Goal: Information Seeking & Learning: Learn about a topic

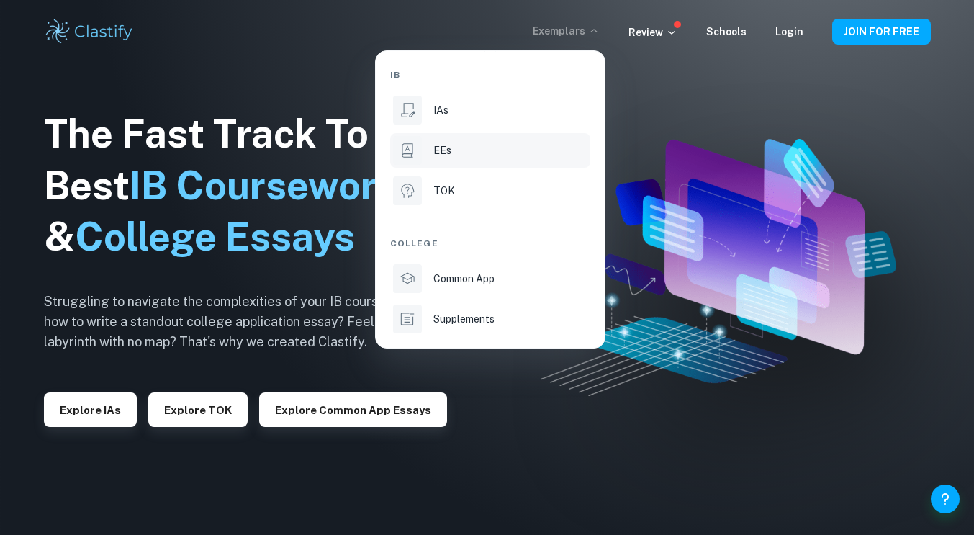
click at [431, 148] on li "EEs" at bounding box center [490, 150] width 200 height 35
click at [483, 153] on div "EEs" at bounding box center [511, 151] width 154 height 16
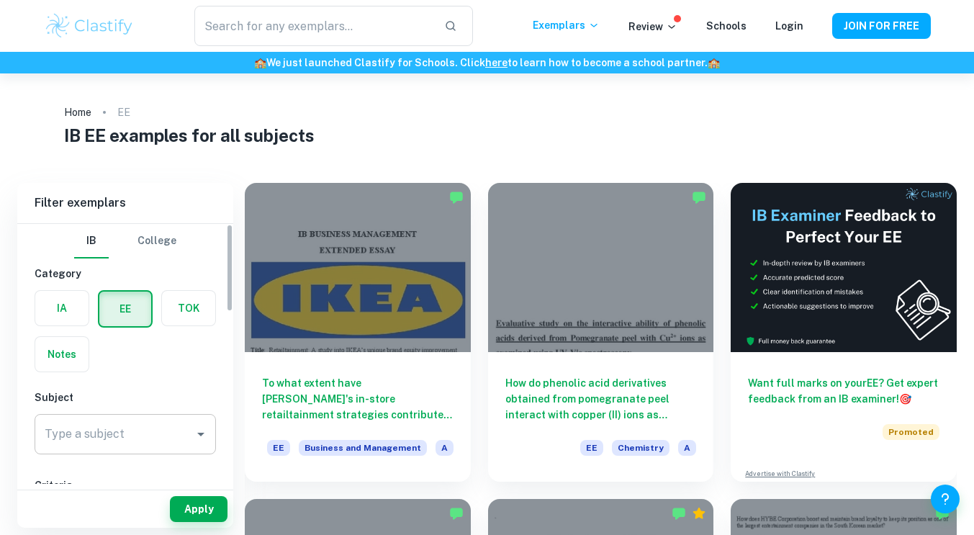
click at [112, 425] on input "Type a subject" at bounding box center [114, 434] width 147 height 27
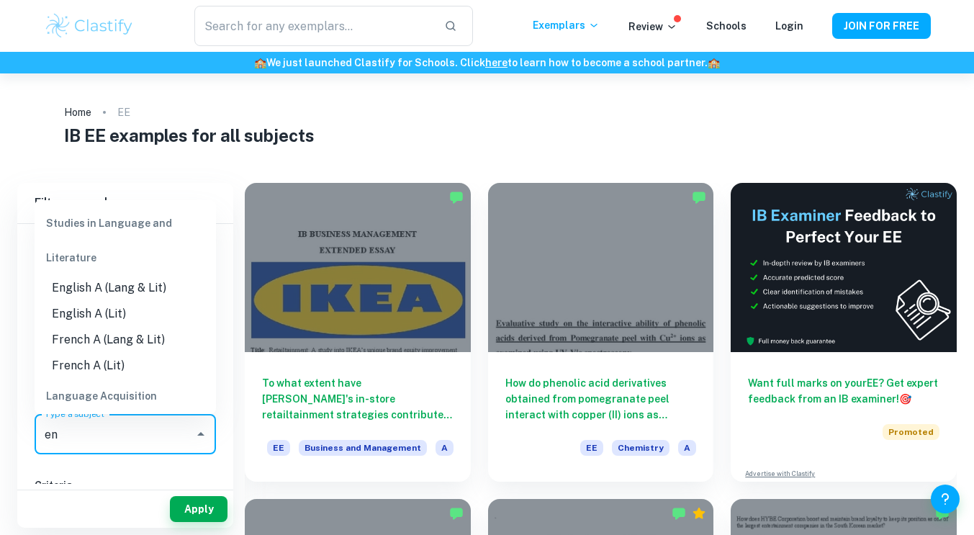
click at [104, 286] on li "English A (Lang & Lit)" at bounding box center [125, 288] width 181 height 26
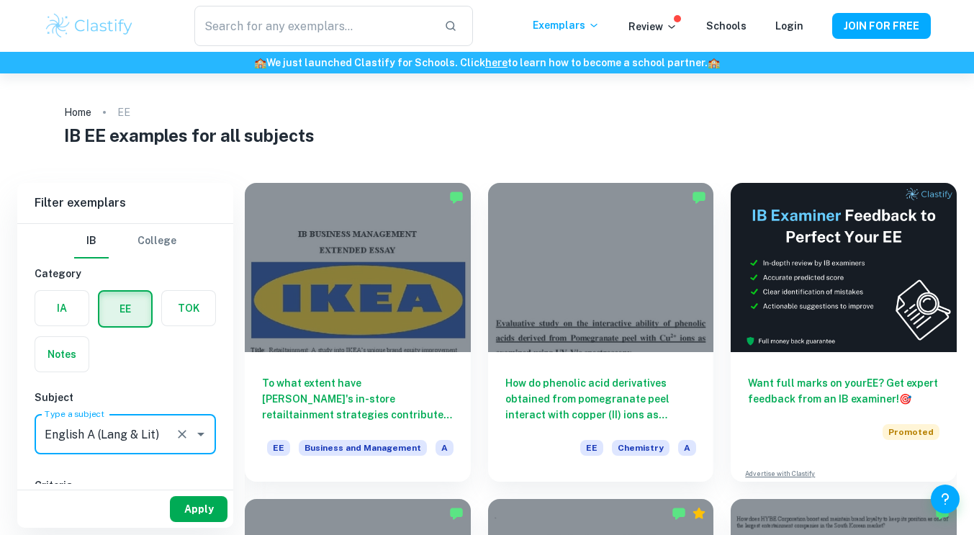
type input "English A (Lang & Lit)"
click at [177, 501] on button "Apply" at bounding box center [199, 509] width 58 height 26
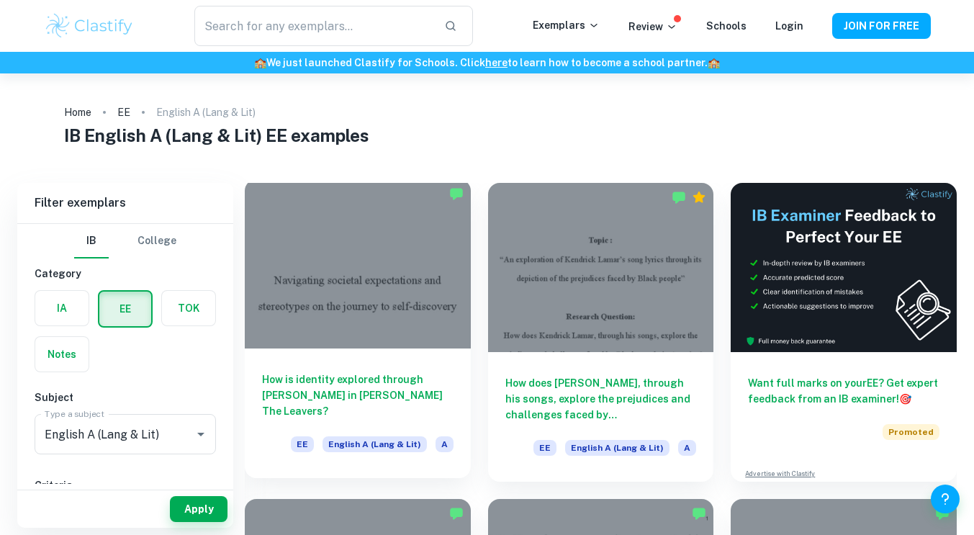
click at [338, 325] on div at bounding box center [358, 263] width 226 height 169
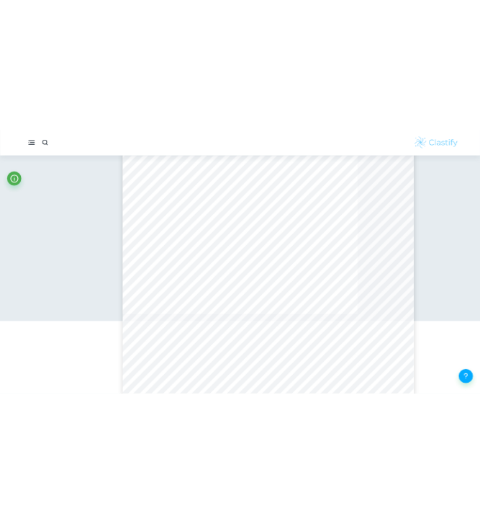
scroll to position [8587, 0]
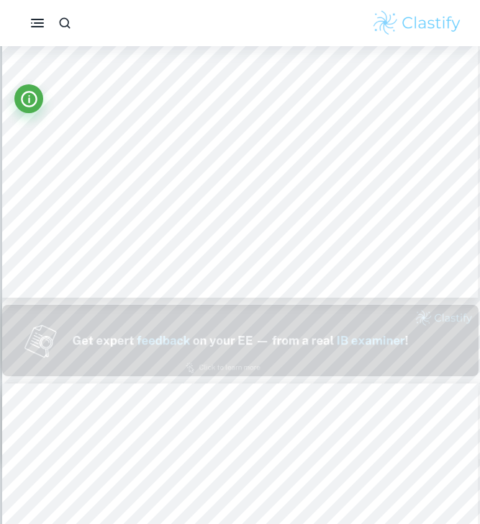
type input "1"
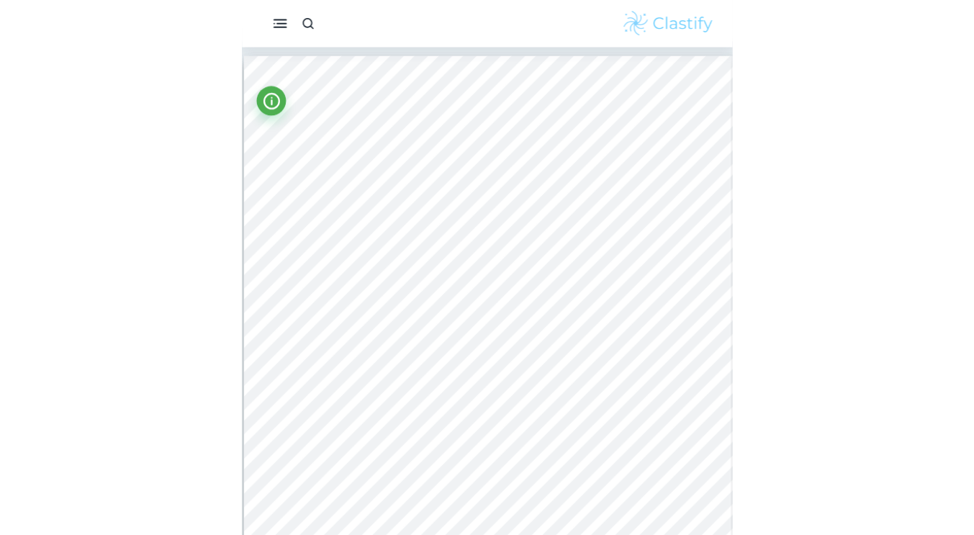
scroll to position [0, 0]
